Goal: Ask a question

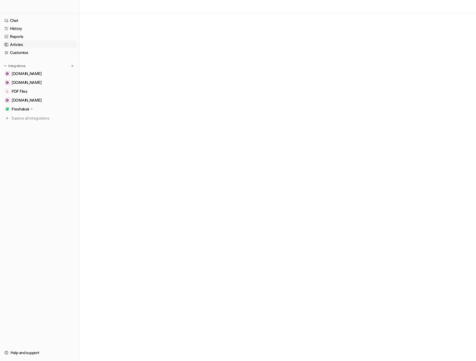
click at [26, 46] on link "Articles" at bounding box center [39, 45] width 75 height 8
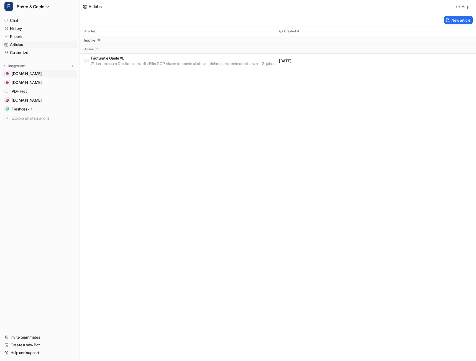
click at [26, 72] on span "[DOMAIN_NAME]" at bounding box center [27, 74] width 30 height 6
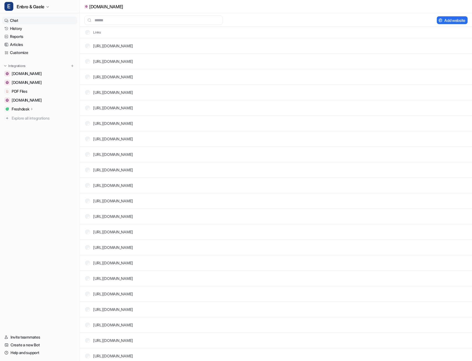
click at [22, 21] on link "Chat" at bounding box center [39, 21] width 75 height 8
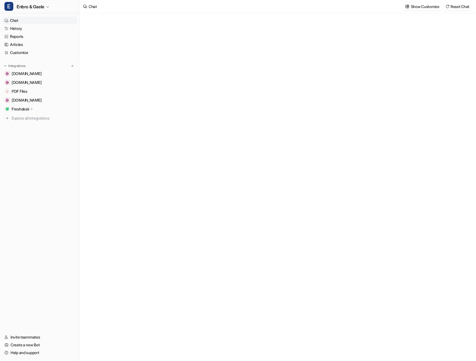
type textarea "**********"
click at [277, 216] on button "Hoe kan ik mijn energiecontract wijzigen?" at bounding box center [318, 210] width 82 height 12
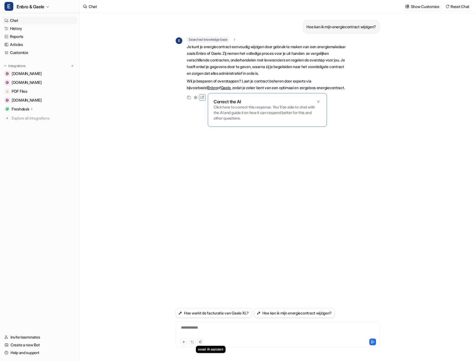
click at [201, 342] on icon at bounding box center [200, 342] width 2 height 3
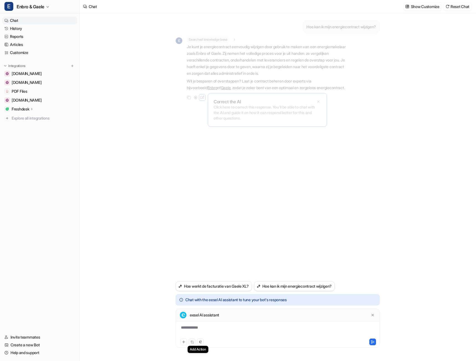
click at [192, 342] on icon at bounding box center [192, 343] width 4 height 4
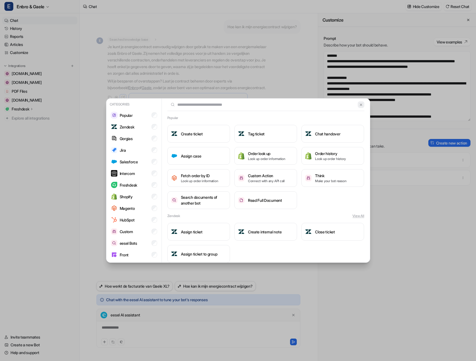
click at [359, 104] on img at bounding box center [361, 105] width 4 height 4
